Goal: Transaction & Acquisition: Purchase product/service

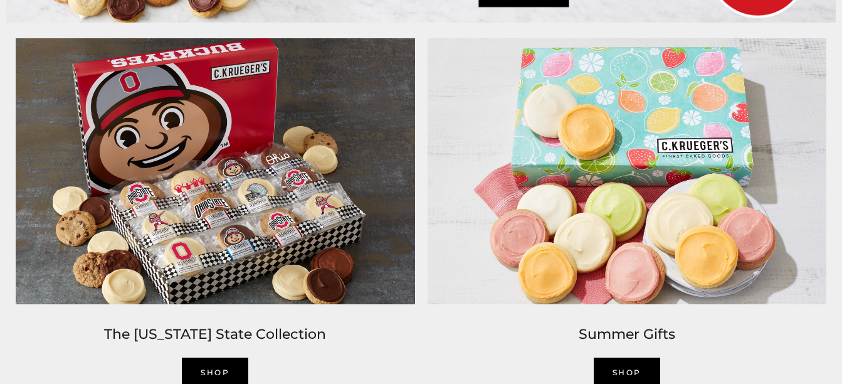
scroll to position [889, 0]
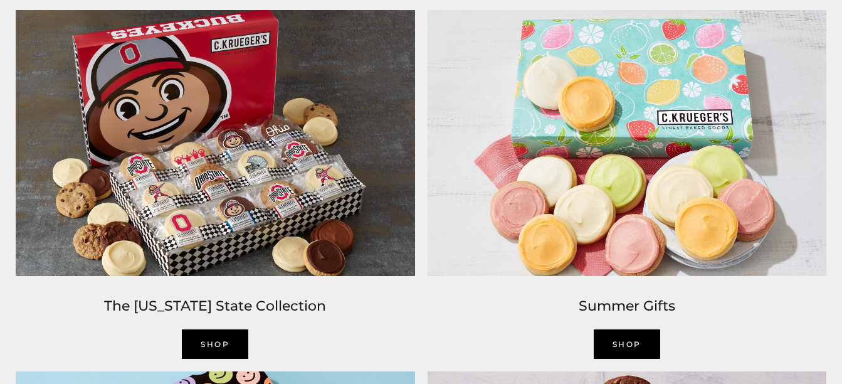
click at [218, 336] on link "Shop" at bounding box center [215, 343] width 66 height 29
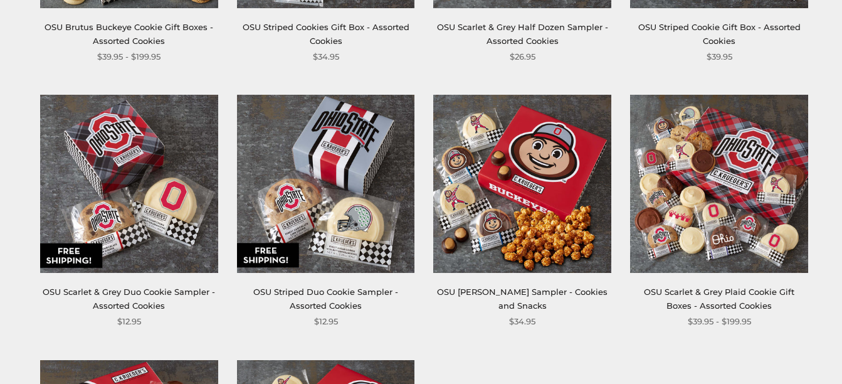
scroll to position [445, 0]
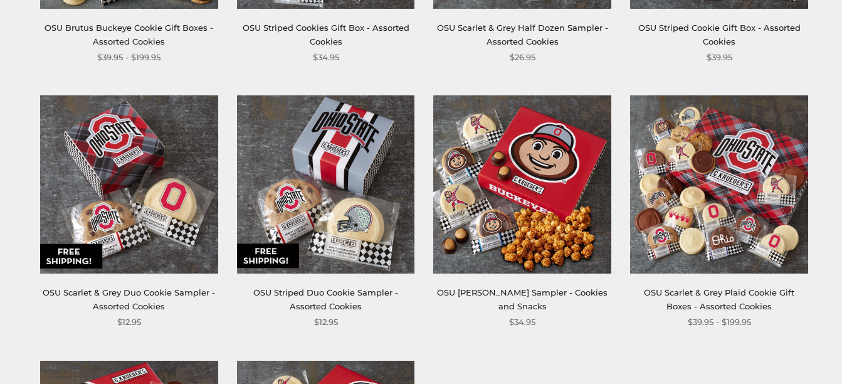
click at [743, 206] on img at bounding box center [719, 184] width 178 height 178
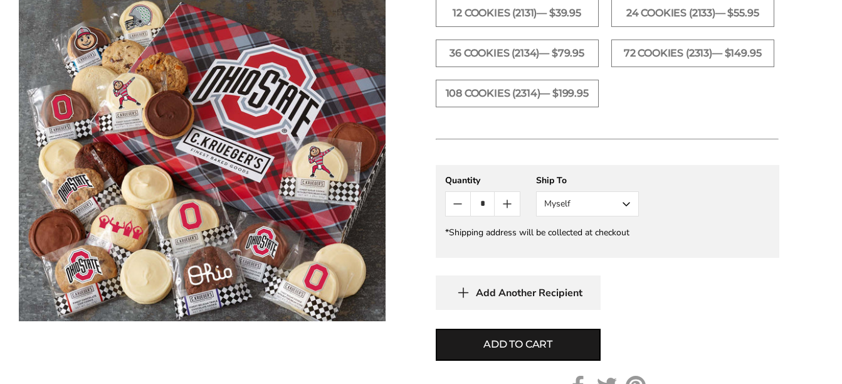
scroll to position [751, 0]
